Goal: Navigation & Orientation: Go to known website

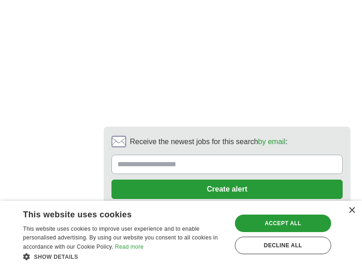
scroll to position [2271, 0]
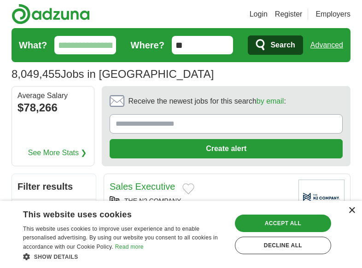
click at [352, 211] on div "×" at bounding box center [351, 210] width 7 height 7
